Goal: Information Seeking & Learning: Learn about a topic

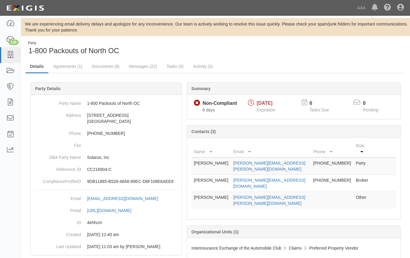
click at [111, 49] on span "1-800 Packouts of North OC" at bounding box center [73, 50] width 90 height 8
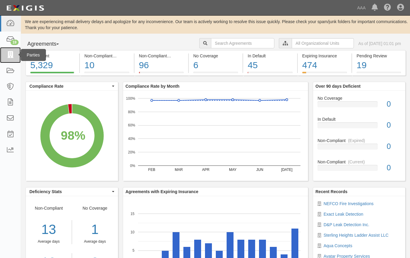
click at [10, 55] on icon at bounding box center [10, 55] width 8 height 7
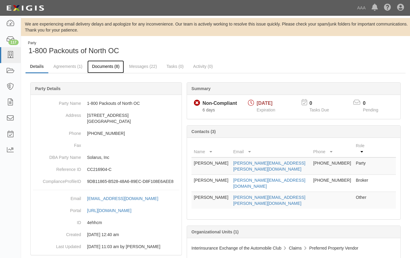
click at [104, 67] on link "Documents (8)" at bounding box center [105, 66] width 37 height 13
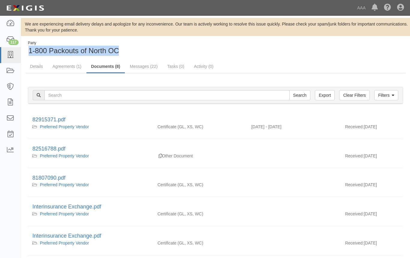
drag, startPoint x: 122, startPoint y: 52, endPoint x: 28, endPoint y: 51, distance: 93.9
click at [28, 51] on div "Party 1-800 Packouts of [GEOGRAPHIC_DATA]" at bounding box center [117, 47] width 185 height 15
copy span "1-800 Packouts of North OC"
click at [39, 66] on link "Details" at bounding box center [36, 66] width 22 height 13
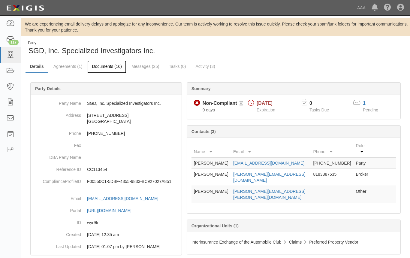
click at [116, 67] on link "Documents (16)" at bounding box center [106, 66] width 39 height 13
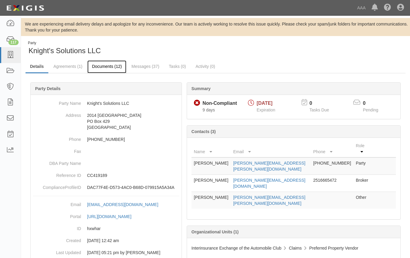
click at [94, 71] on link "Documents (12)" at bounding box center [106, 66] width 39 height 13
